Goal: Answer question/provide support

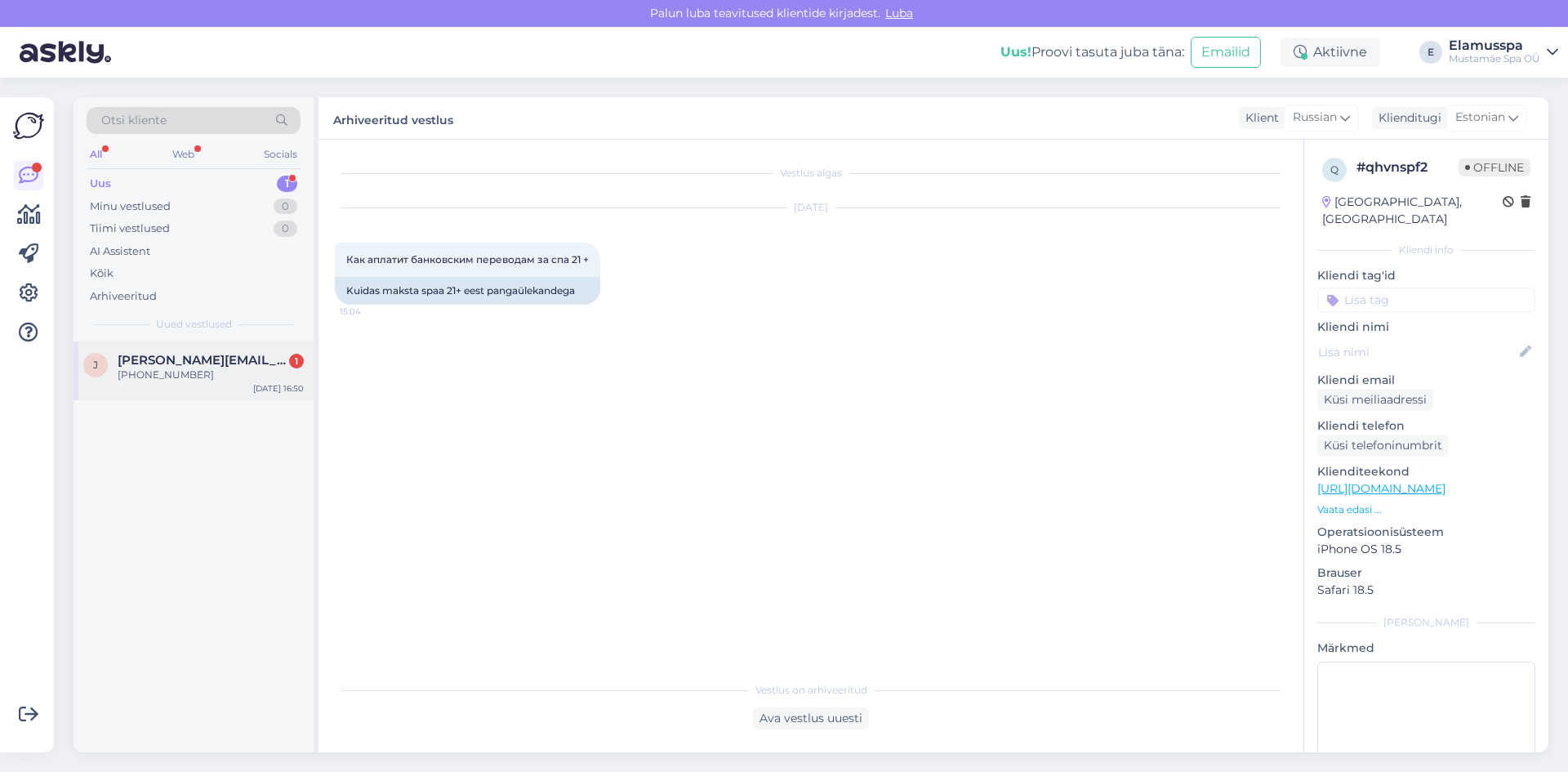
click at [253, 391] on div "[PERSON_NAME] [PERSON_NAME][EMAIL_ADDRESS][DOMAIN_NAME] 1 0479-08411-190 [DATE]…" at bounding box center [193, 371] width 240 height 59
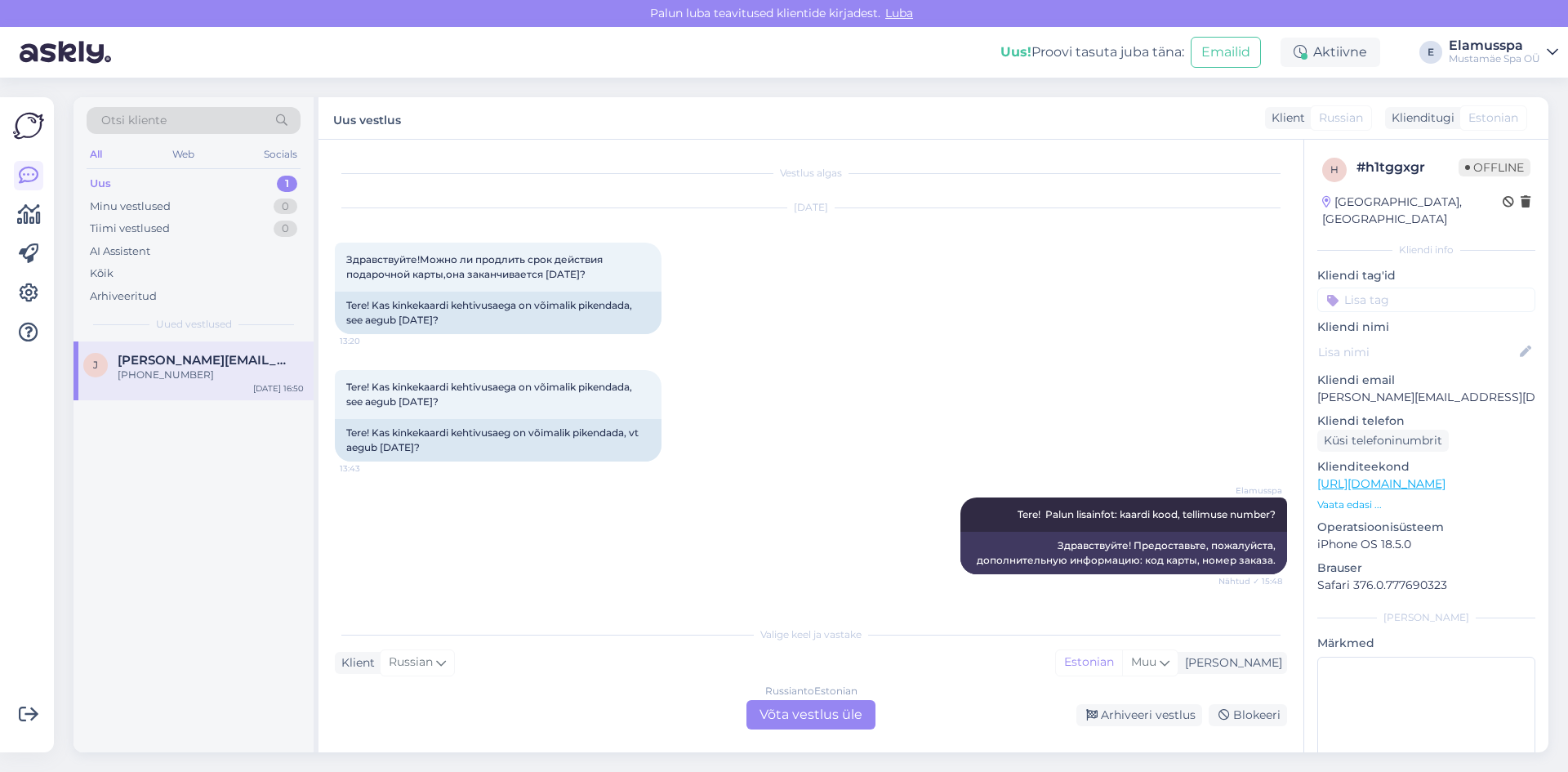
scroll to position [87, 0]
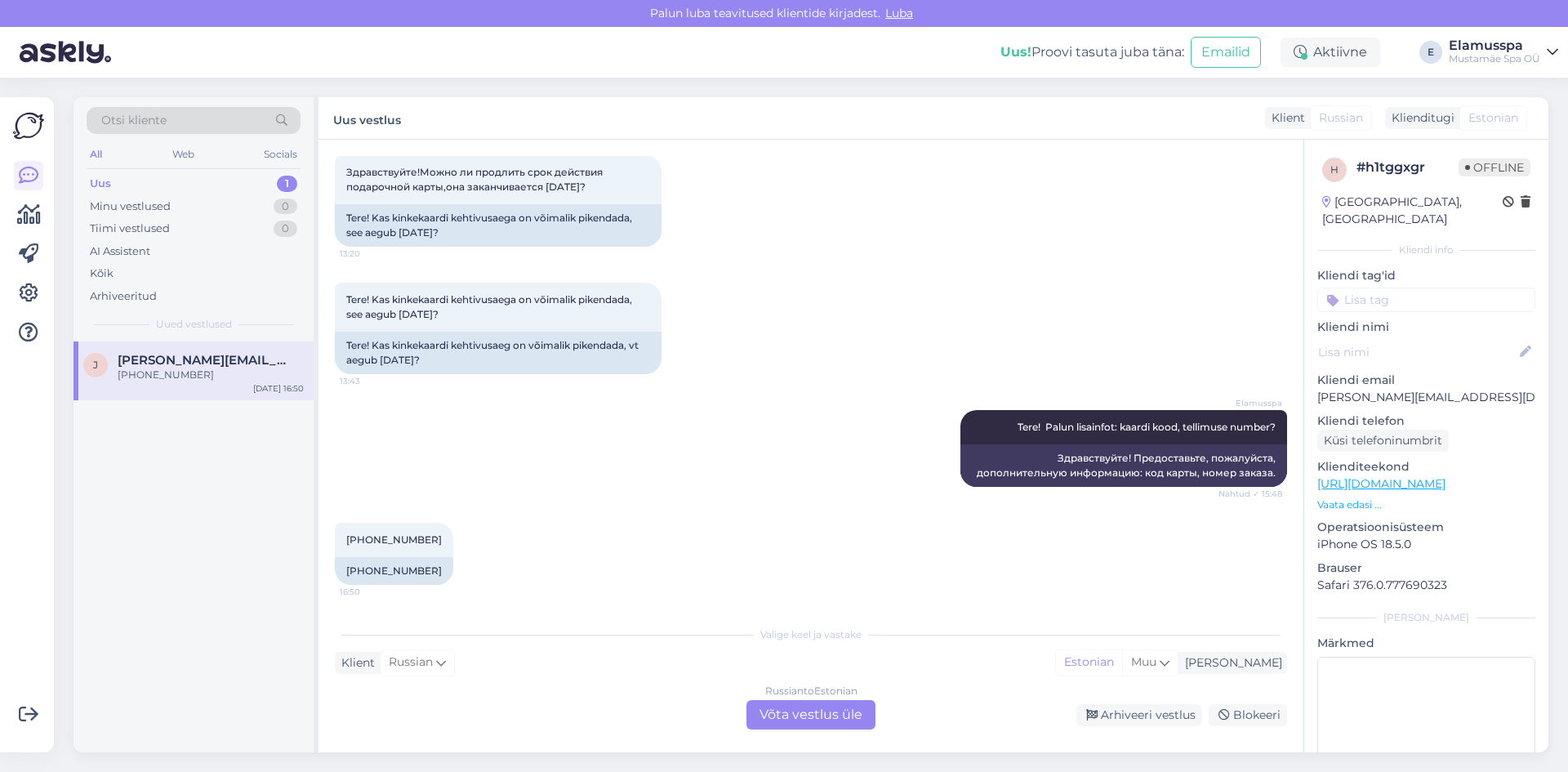
click at [778, 720] on div "Russian to Estonian Võta vestlus üle" at bounding box center [810, 715] width 129 height 29
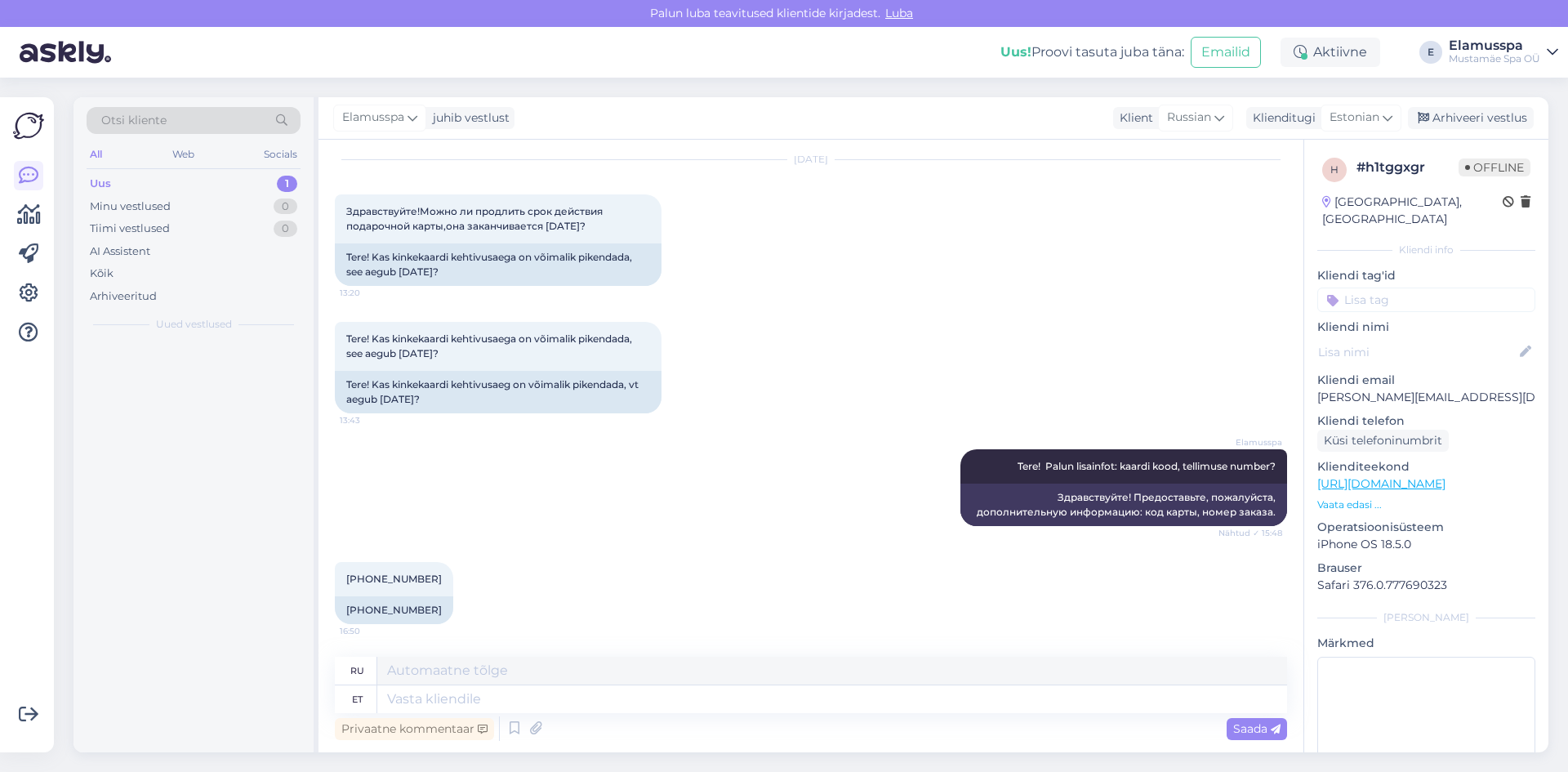
scroll to position [48, 0]
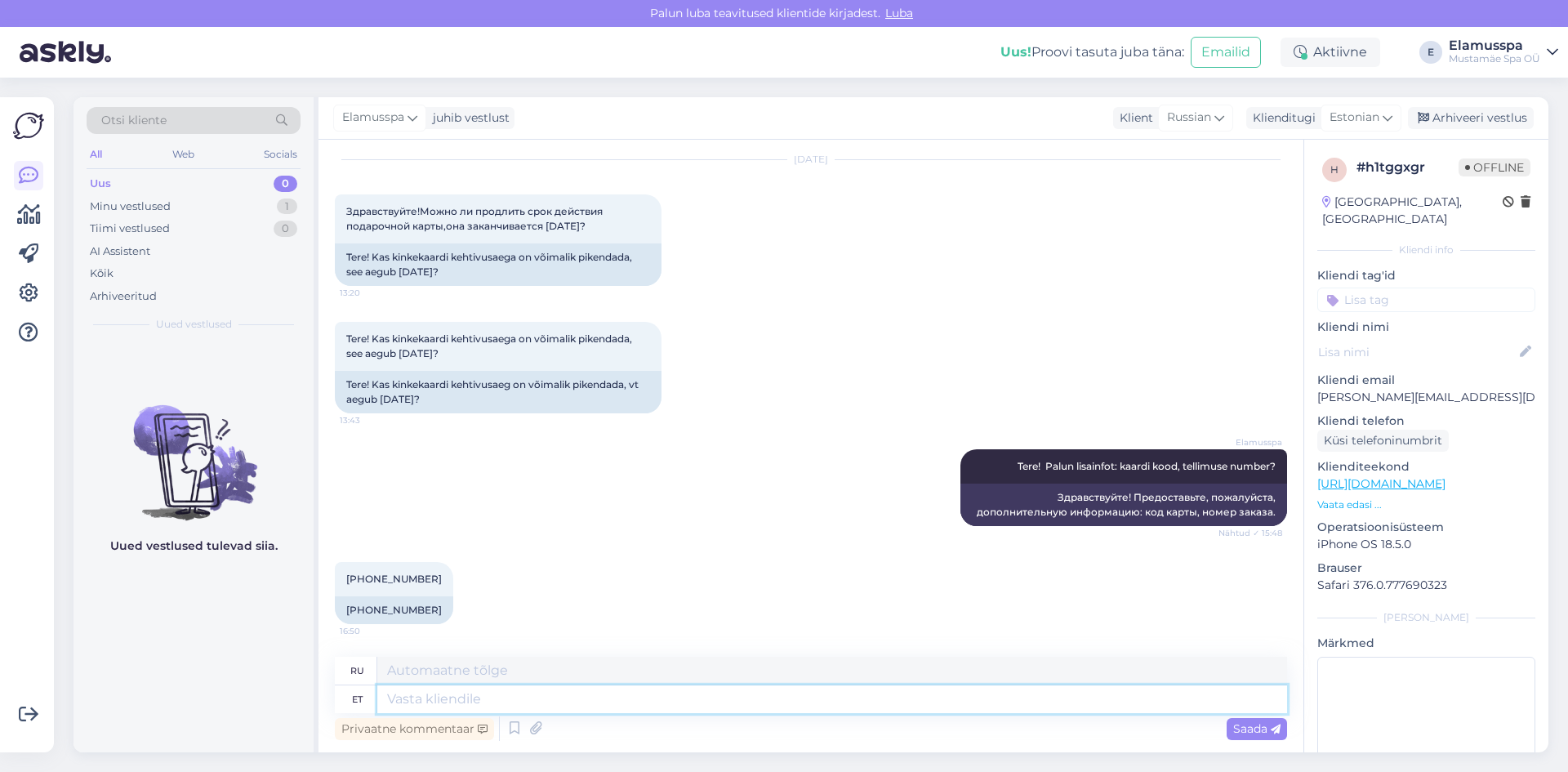
click at [472, 703] on textarea at bounding box center [832, 699] width 909 height 28
type textarea "S"
type textarea "Kas"
type textarea "Является"
type textarea "K"
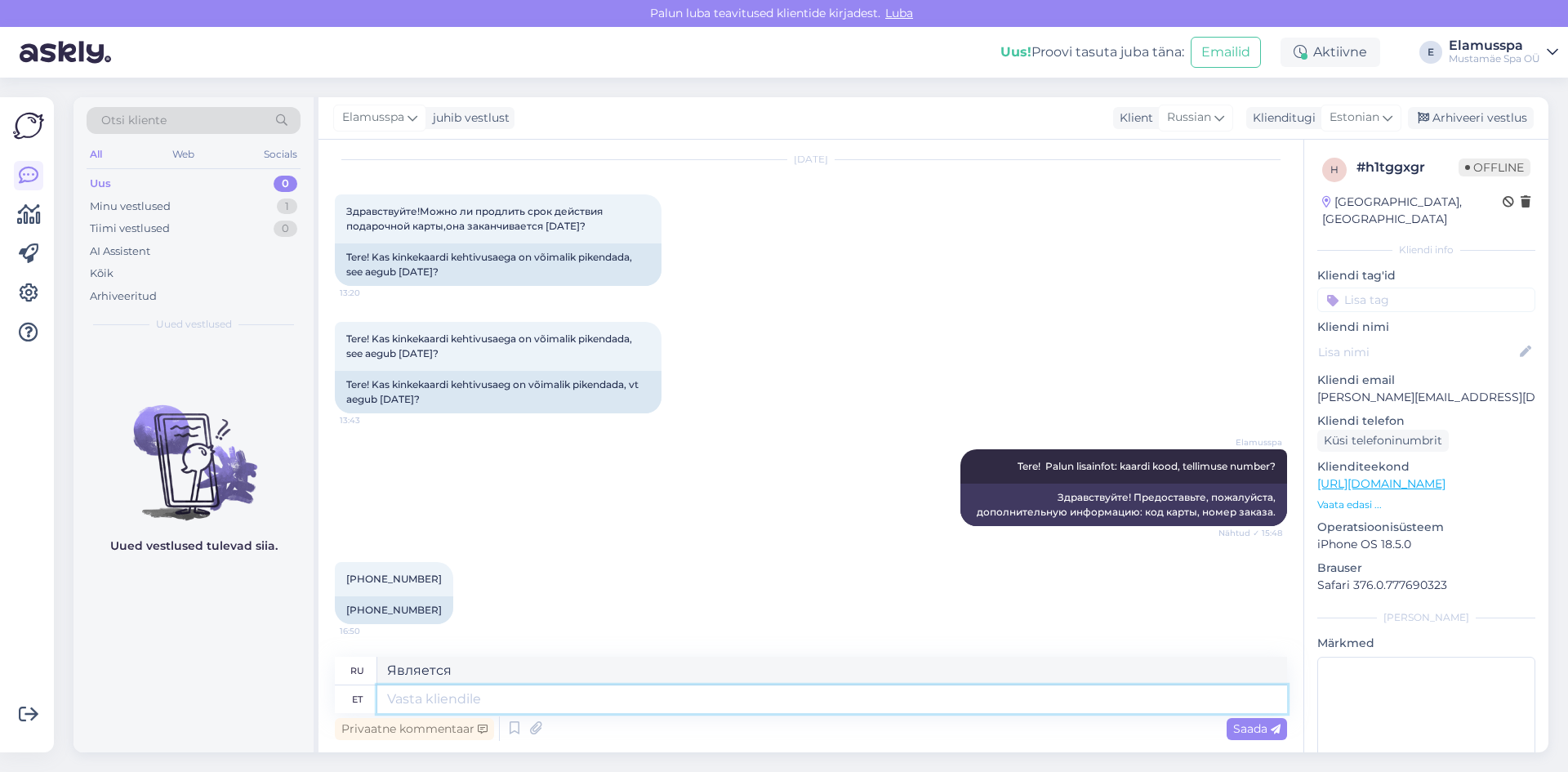
type textarea "A"
type textarea "'"
type textarea "antud"
type textarea "данный"
type textarea "antud kinkekaarti e"
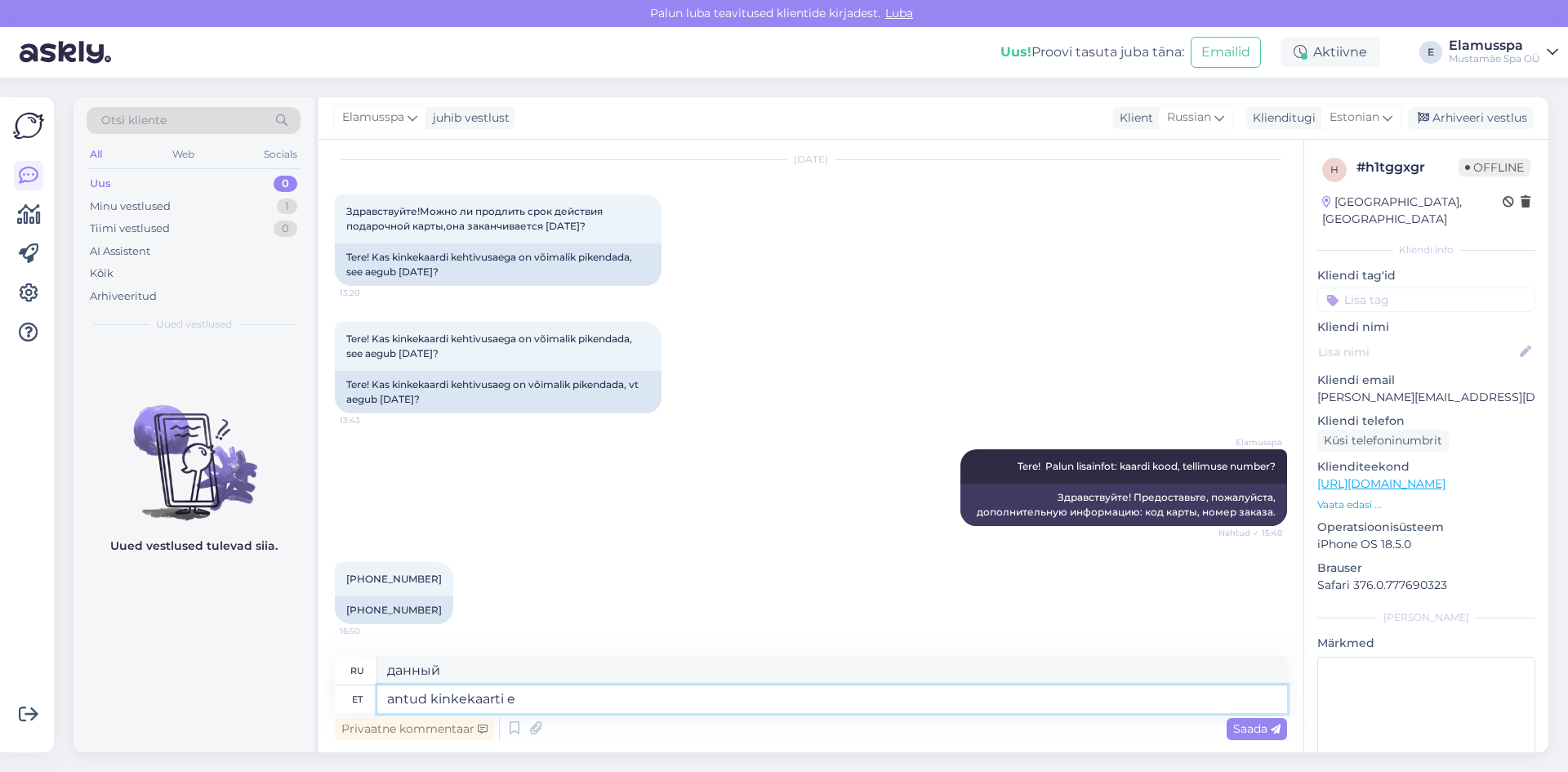
type textarea "подарочная карта"
type textarea "antud kinkekaarti ei ole"
type textarea "Подарочная карта не предоставляется."
type textarea "antud kinkekaarti ei ole meie"
type textarea "Эта подарочная карта не наша."
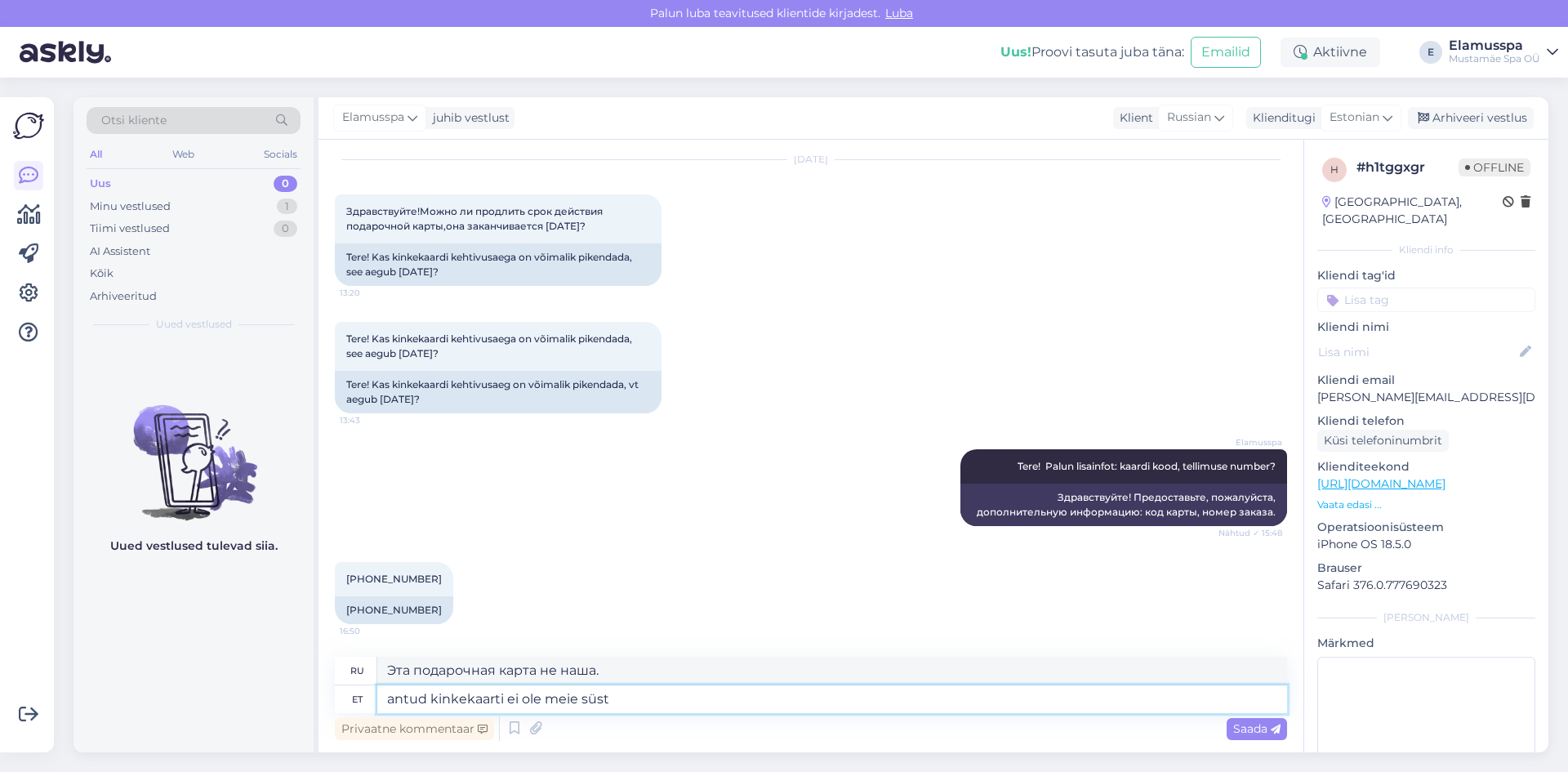
type textarea "antud kinkekaarti ei ole meie süste"
type textarea "Данная подарочная карта отсутствует в нашей системе."
type textarea "antud kinkekaarti ei ole meie süsteemis. [PERSON_NAME]"
type textarea "Данная подарочная карта отсутствует в нашей системе. Если"
type textarea "antud kinkekaarti ei ole meie süsteemis. Kui see o"
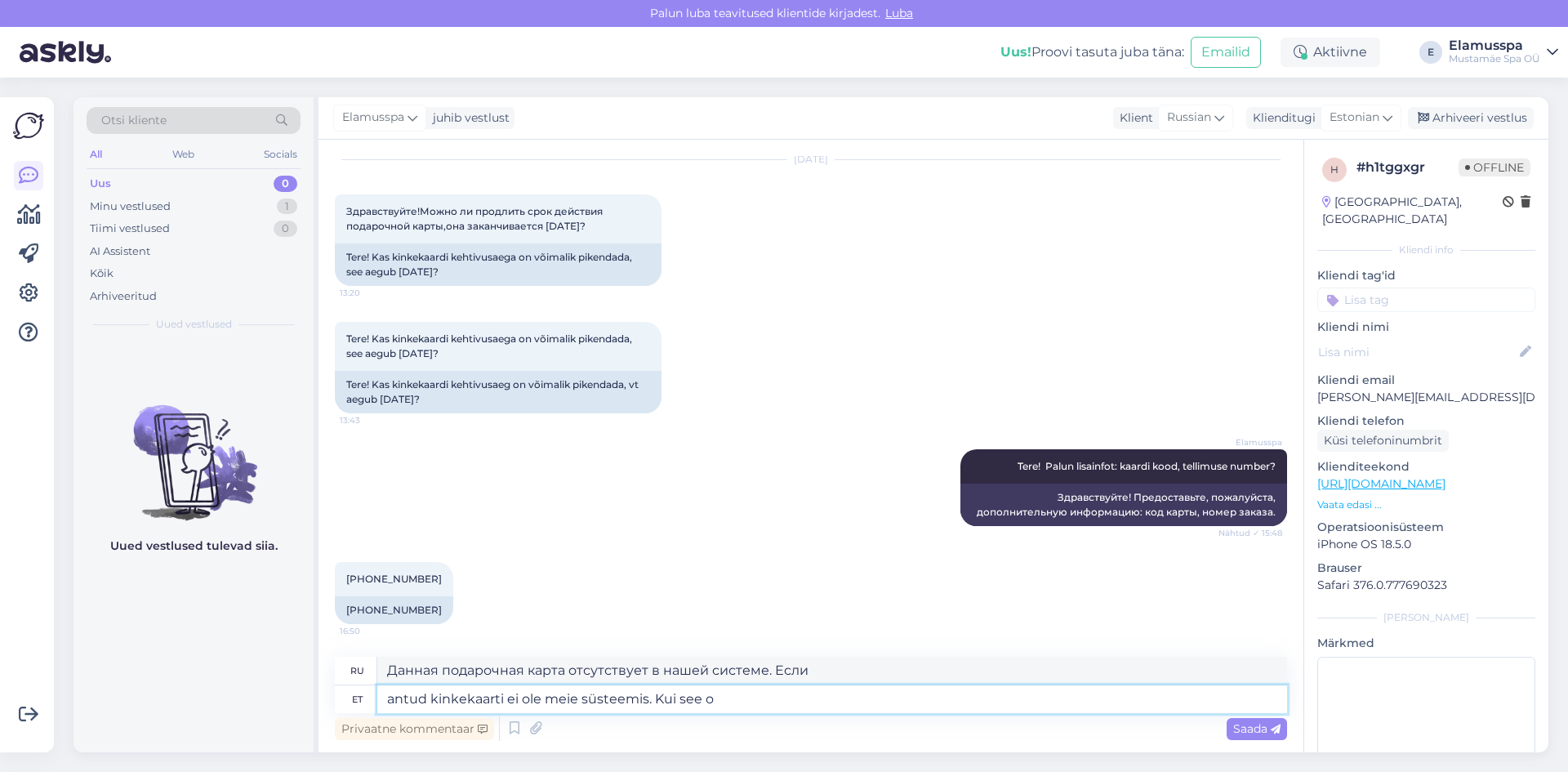
type textarea "Данная подарочная карта отсутствует в нашей системе. Если она..."
type textarea "antud kinkekaarti ei ole meie süsteemis. Kui see on os"
type textarea "Данная подарочная карта отсутствует в нашей системе. Если она есть"
type textarea "antud kinkekaarti ei ole meie süsteemis. Kui see on ostetud"
type textarea "Эта подарочная карта не зарегистрирована в нашей системе. Если она была приобре…"
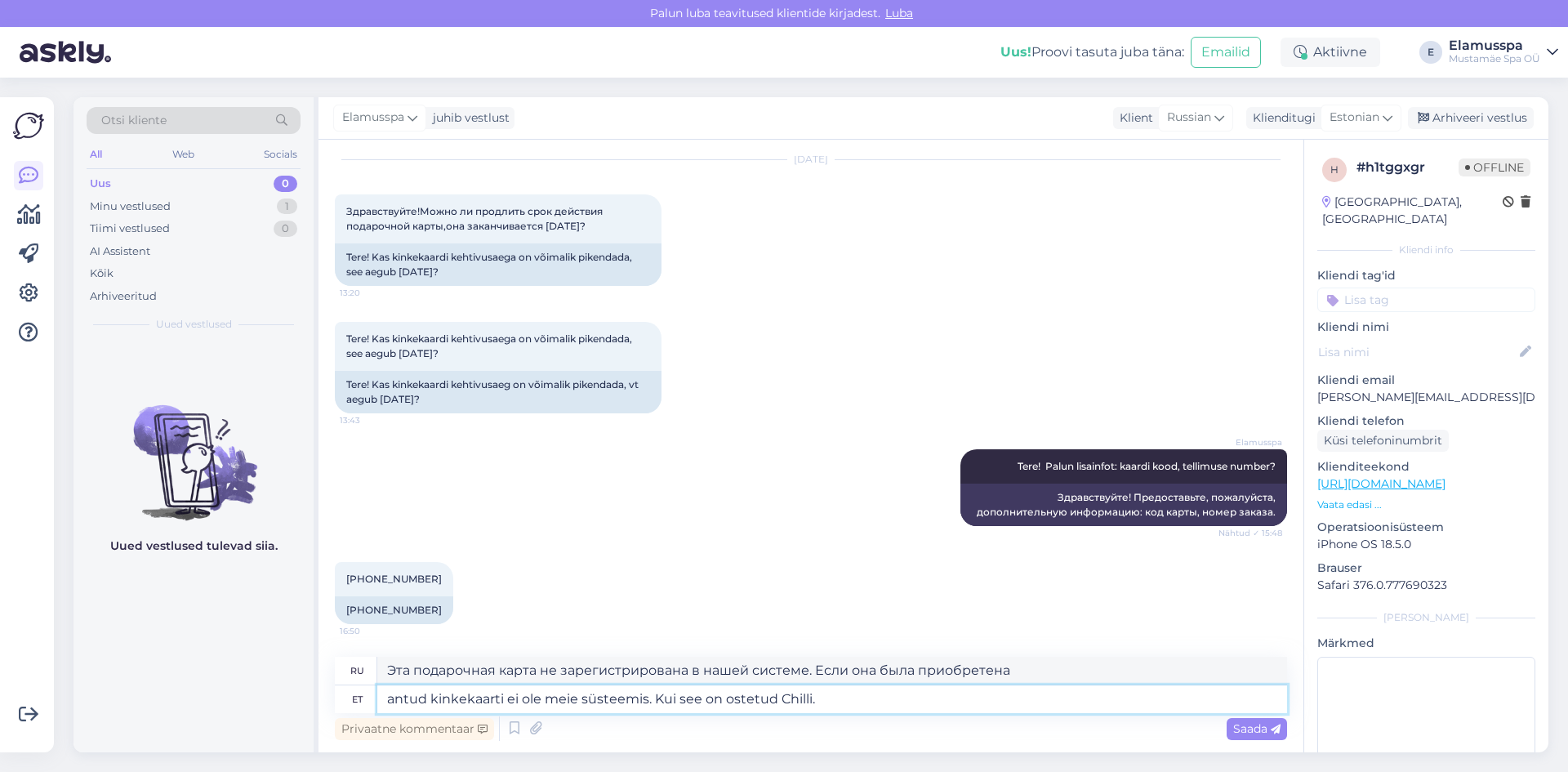
type textarea "antud kinkekaarti ei ole meie süsteemis. Kui see on ostetud Chilli.e"
type textarea "Эта подарочная карта не зарегистрирована в нашей системе. Если она была приобре…"
type textarea "antud kinkekaarti ei ole meie süsteemis. Kui see on ostetud [DOMAIN_NAME]"
type textarea "Эта подарочная карта не зарегистрирована в нашей системе. Если она была куплена…"
type textarea "antud kinkekaarti ei ole meie süsteemis. Kui see on ostetud [DOMAIN_NAME] või"
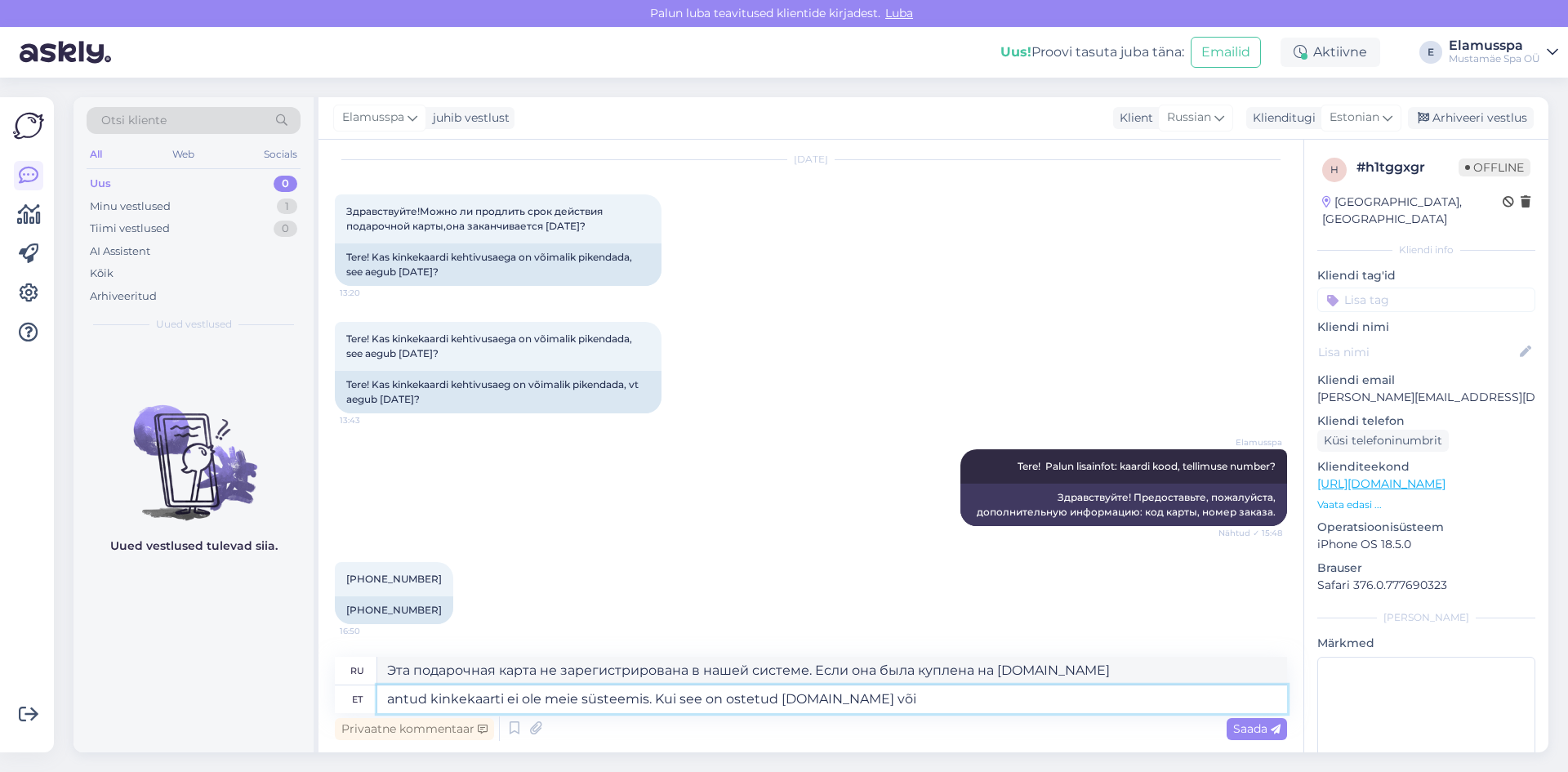
type textarea "Эта подарочная карта не зарегистрирована в нашей системе. Если она была приобре…"
type textarea "antud kinkekaarti ei ole meie süsteemis. Kui see on ostetud [DOMAIN_NAME] või […"
type textarea "Эта подарочная карта не зарегистрирована в нашей системе. Если она была приобре…"
type textarea "antud kinkekaarti ei ole meie süsteemis. Kui see on ostetud [DOMAIN_NAME] või […"
type textarea "Эта подарочная карта не зарегистрирована в нашей системе. Если она была приобре…"
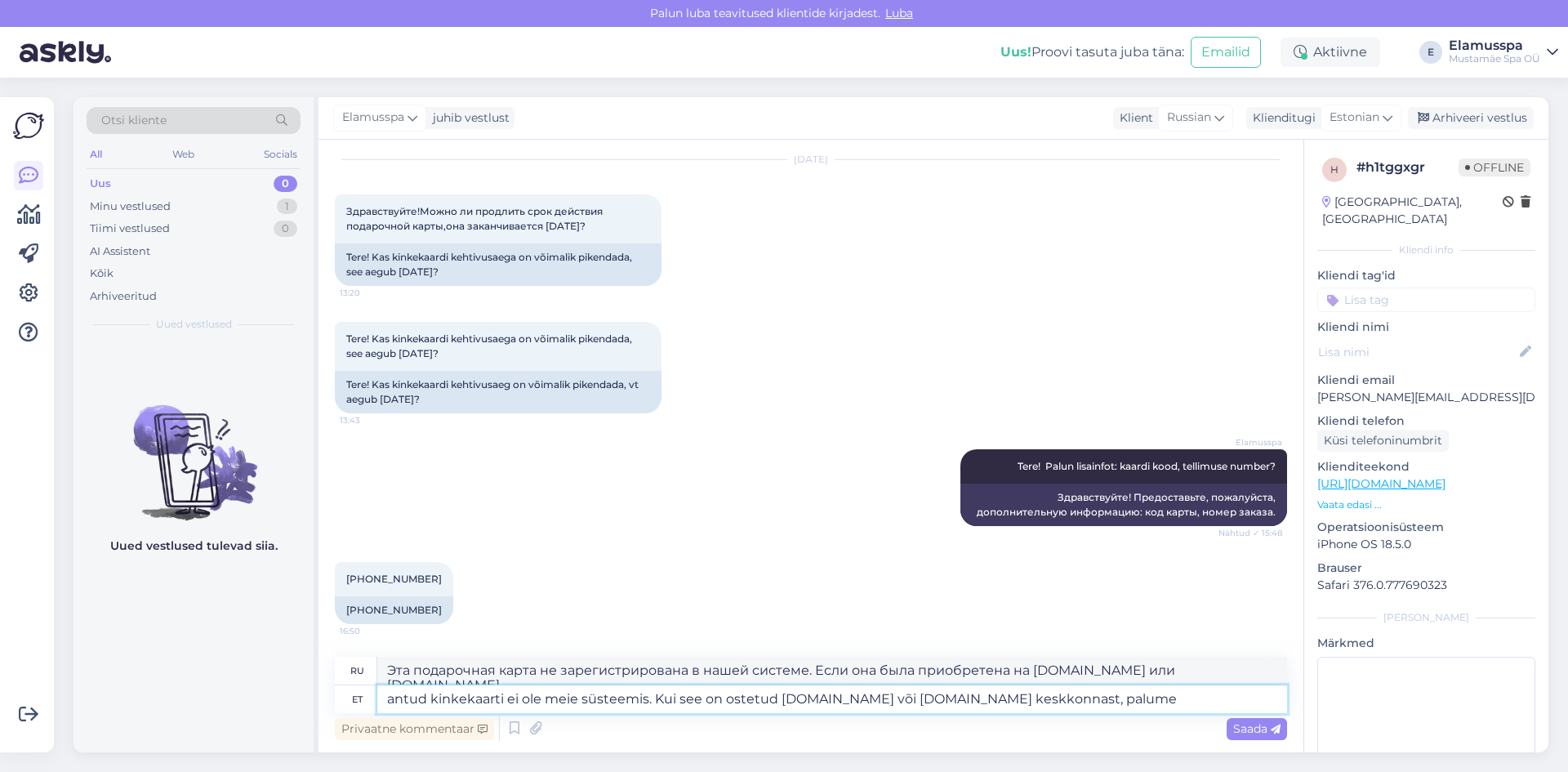
type textarea "antud kinkekaarti ei ole meie süsteemis. Kui see on ostetud [DOMAIN_NAME] või […"
type textarea "Эта подарочная карта не зарегистрирована в нашей системе. Если она была приобре…"
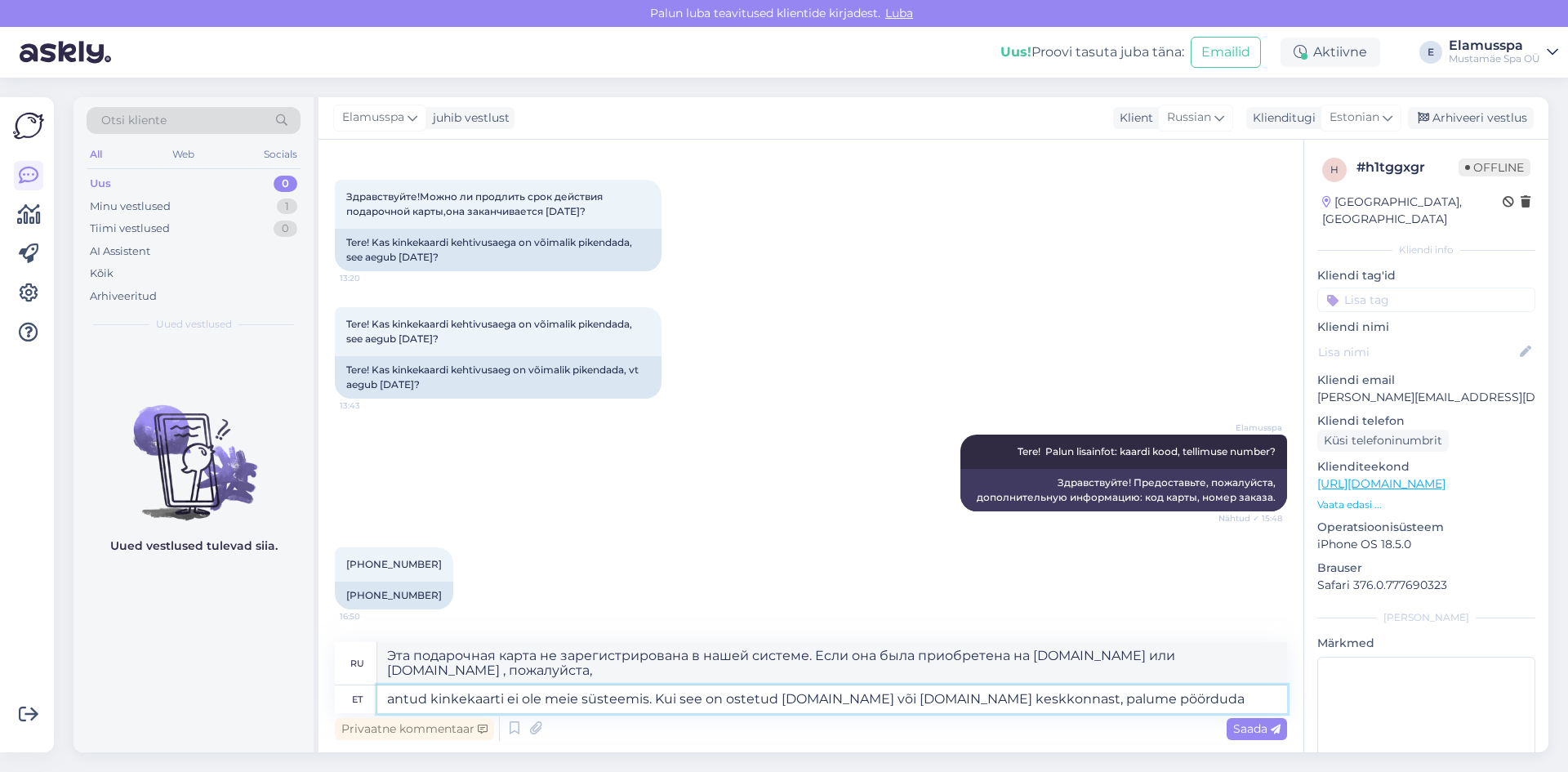
type textarea "antud kinkekaarti ei ole meie süsteemis. Kui see on ostetud [DOMAIN_NAME] või […"
type textarea "Эта подарочная карта не зарегистрирована в нашей системе. Если она была приобре…"
type textarea "antud kinkekaarti ei ole meie süsteemis. Kui see on ostetud [DOMAIN_NAME] või […"
type textarea "Эта подарочная карта не зарегистрирована в нашей системе. Если она была приобре…"
type textarea "antud kinkekaarti ei ole meie süsteemis. Kui see on ostetud [DOMAIN_NAME] või […"
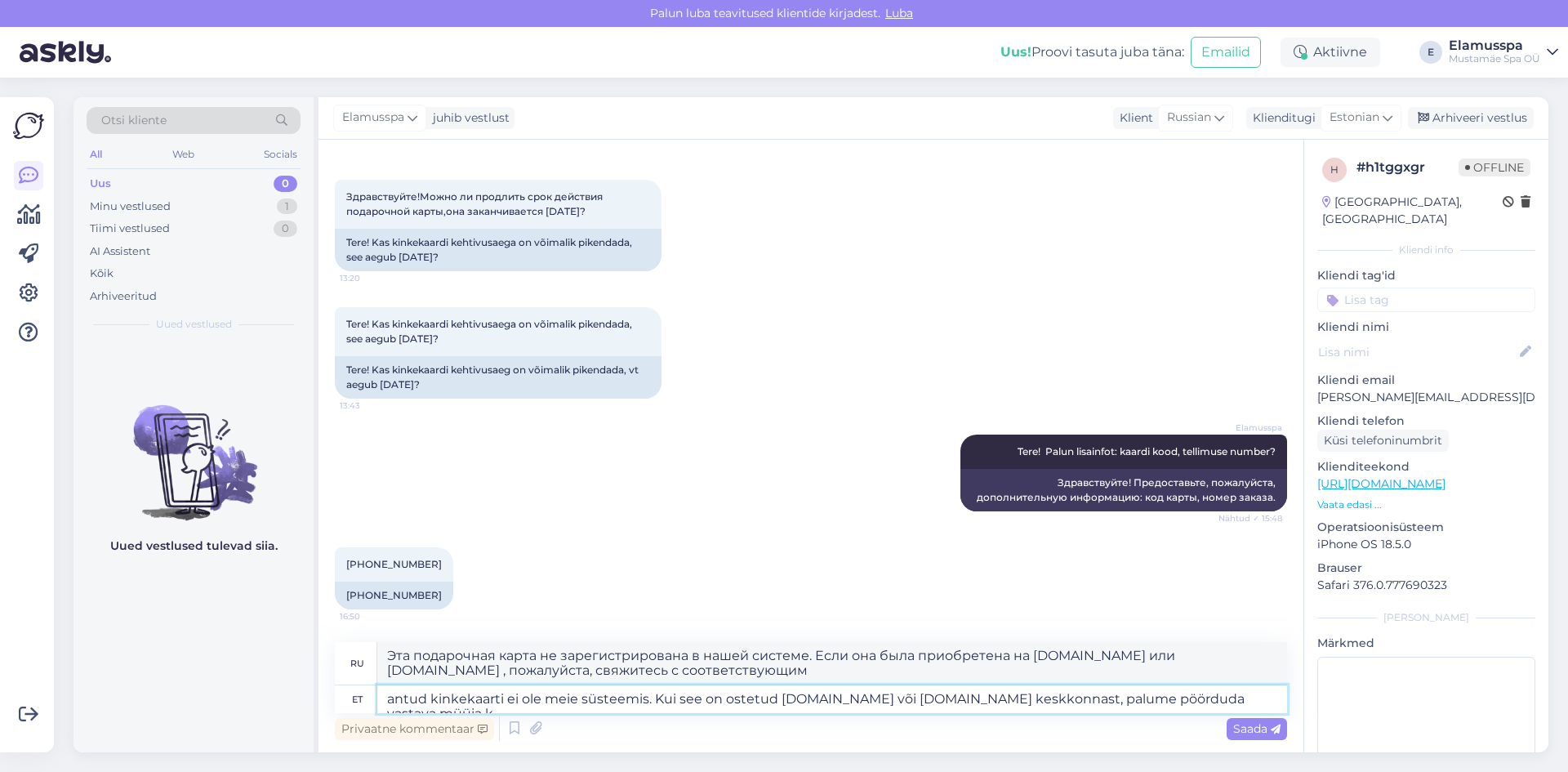
type textarea "Эта подарочная карта не зарегистрирована в нашей системе. Если она была приобре…"
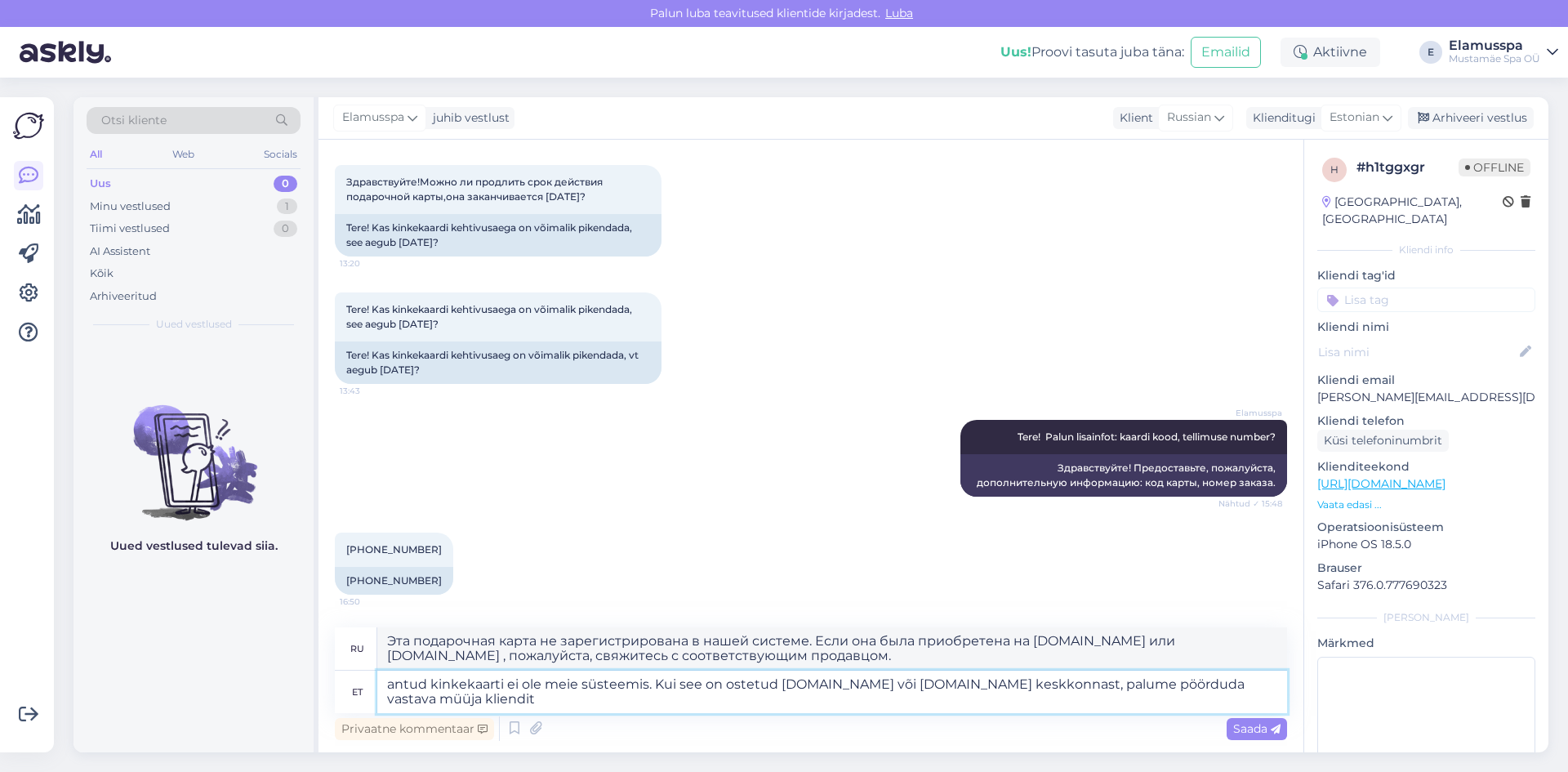
type textarea "antud kinkekaarti ei ole meie süsteemis. Kui see on ostetud [DOMAIN_NAME] või […"
type textarea "Эта подарочная карта не зарегистрирована в нашей системе. Если она была приобре…"
type textarea "antud kinkekaarti ei ole meie süsteemis. Kui see on ostetud [DOMAIN_NAME] või […"
click at [1238, 727] on span "Saada" at bounding box center [1257, 728] width 47 height 15
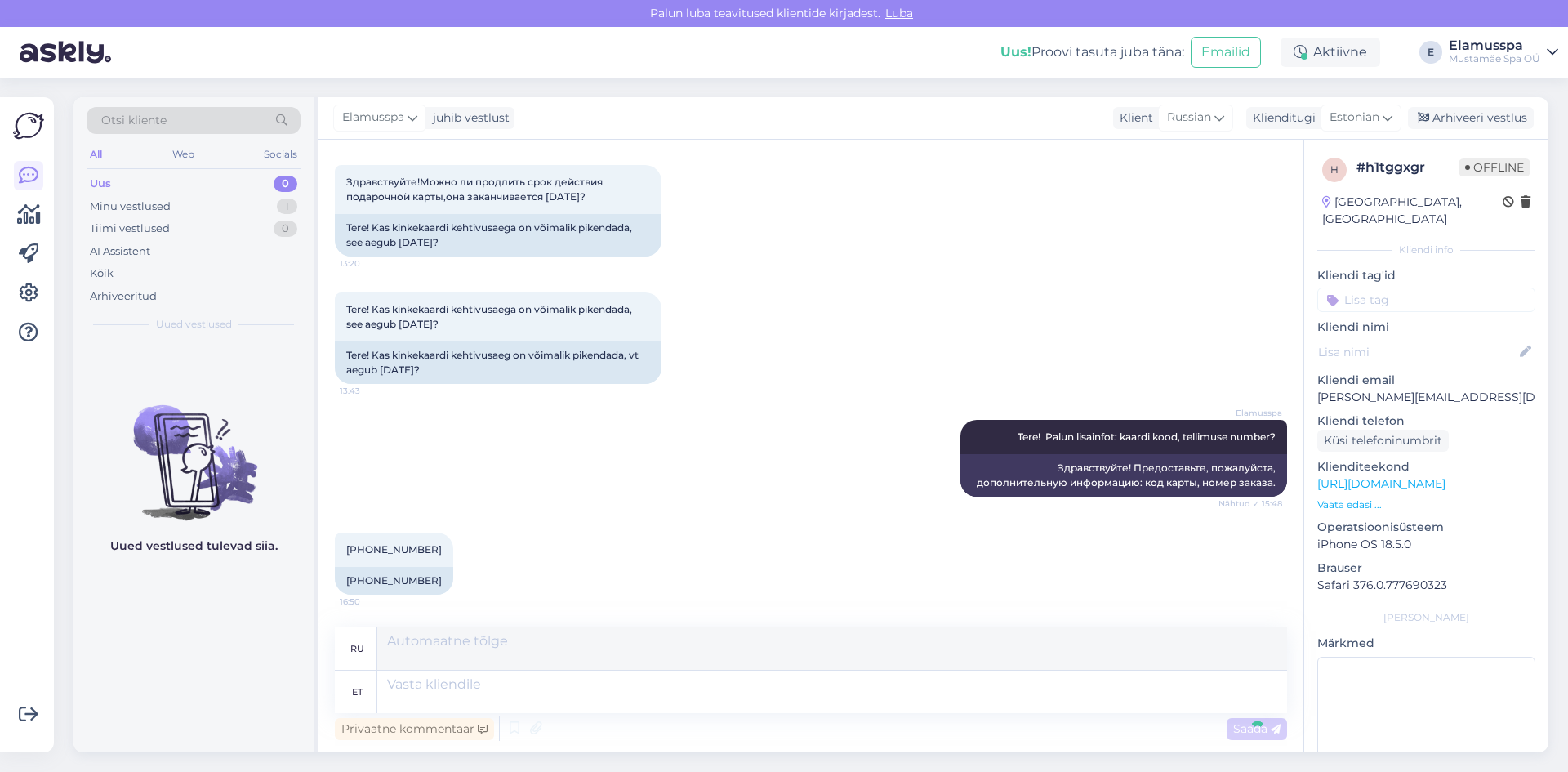
scroll to position [220, 0]
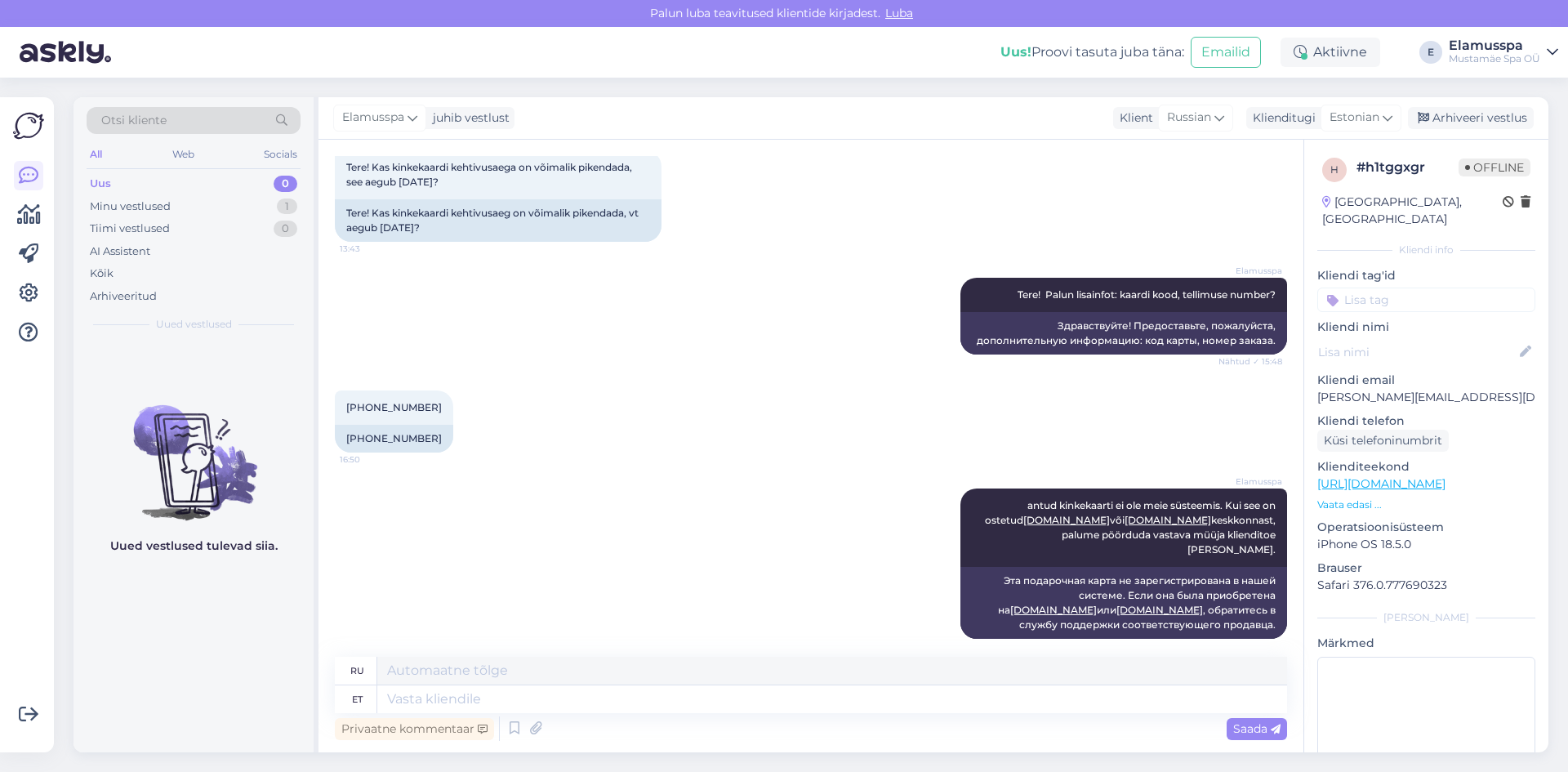
drag, startPoint x: 1430, startPoint y: 108, endPoint x: 1357, endPoint y: 148, distance: 83.2
click at [1430, 108] on div "Arhiveeri vestlus" at bounding box center [1471, 118] width 126 height 22
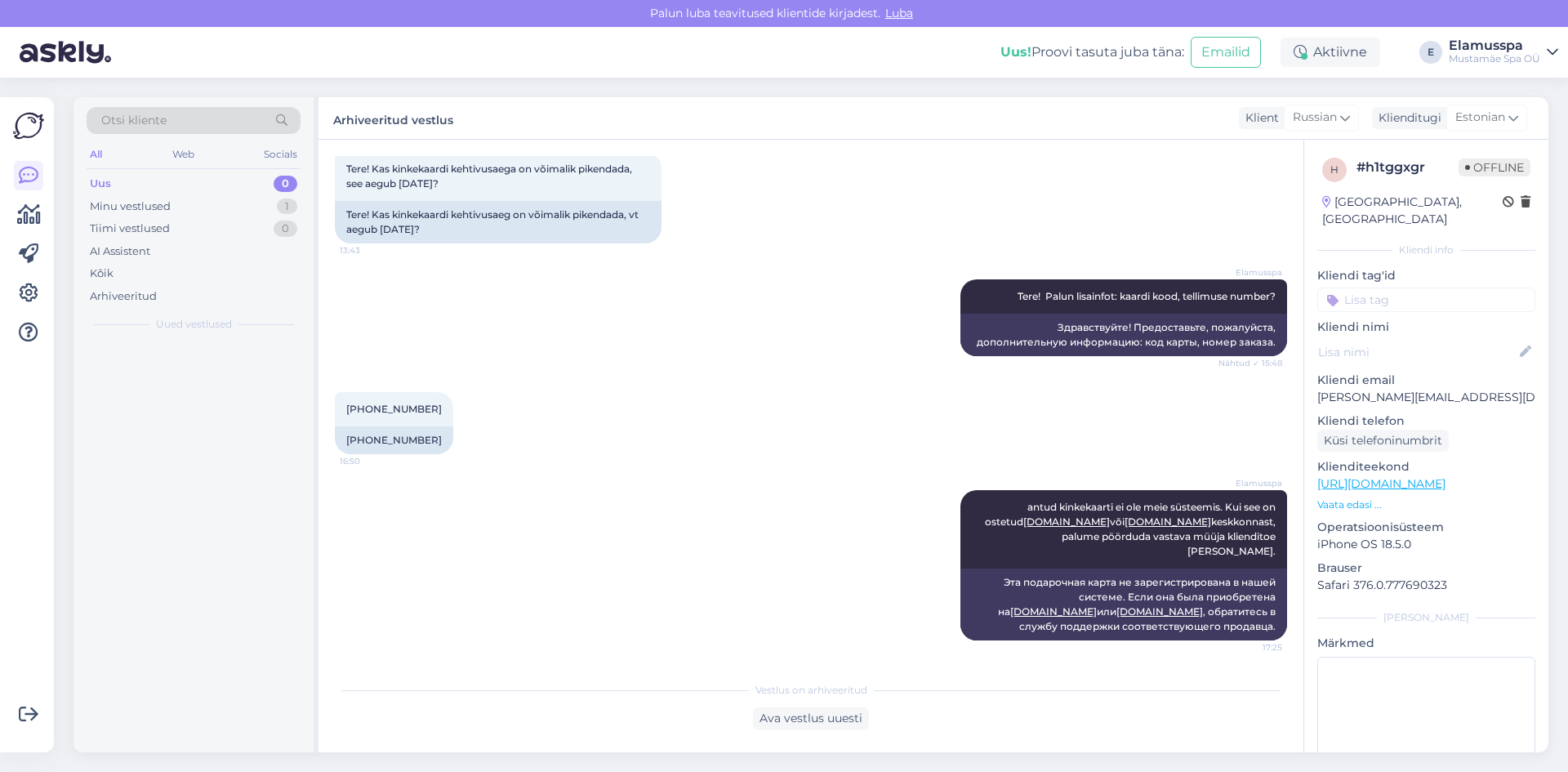
scroll to position [203, 0]
